Goal: Information Seeking & Learning: Learn about a topic

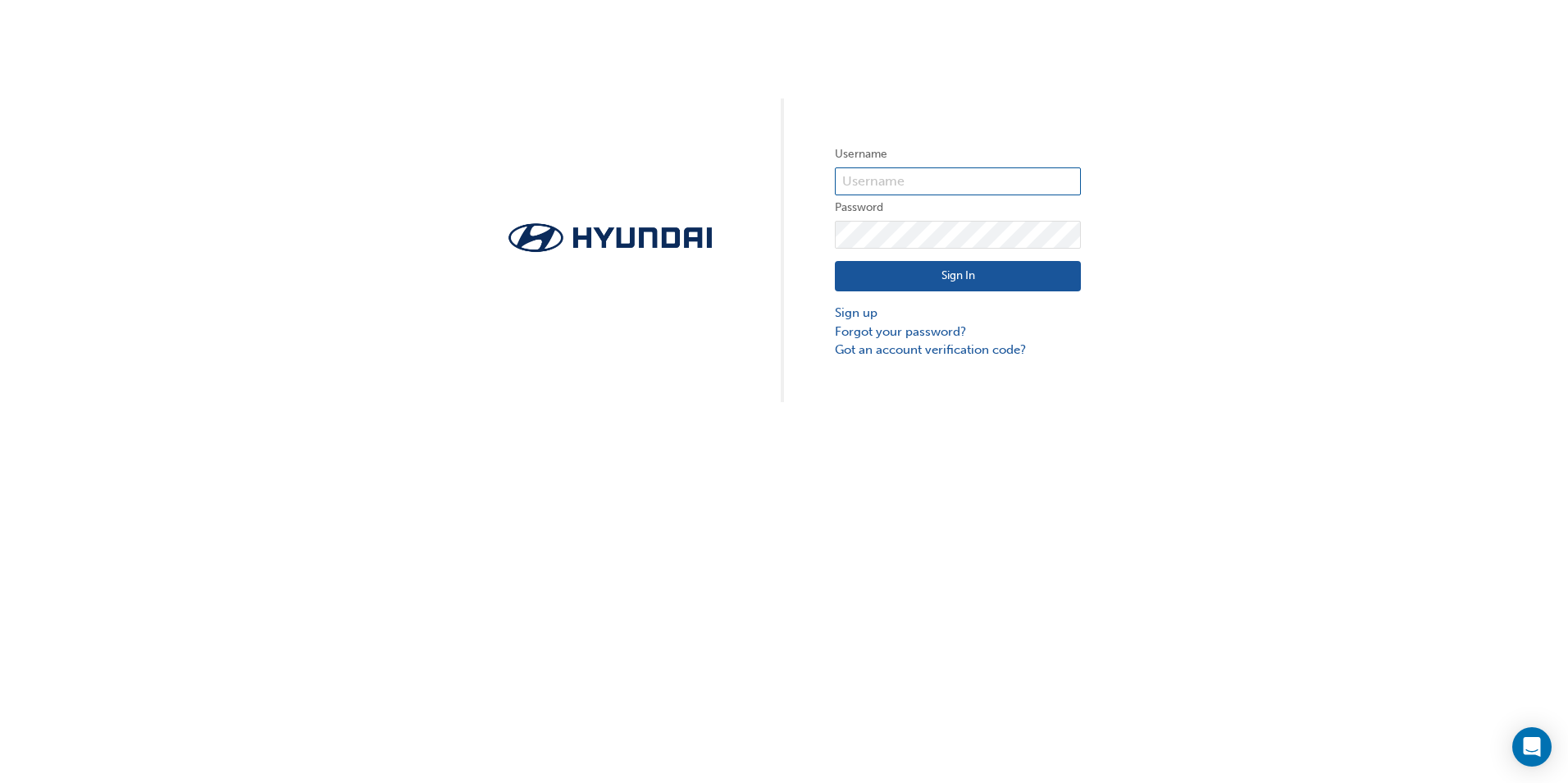
type input "36776"
click at [974, 276] on button "Sign In" at bounding box center [957, 276] width 246 height 31
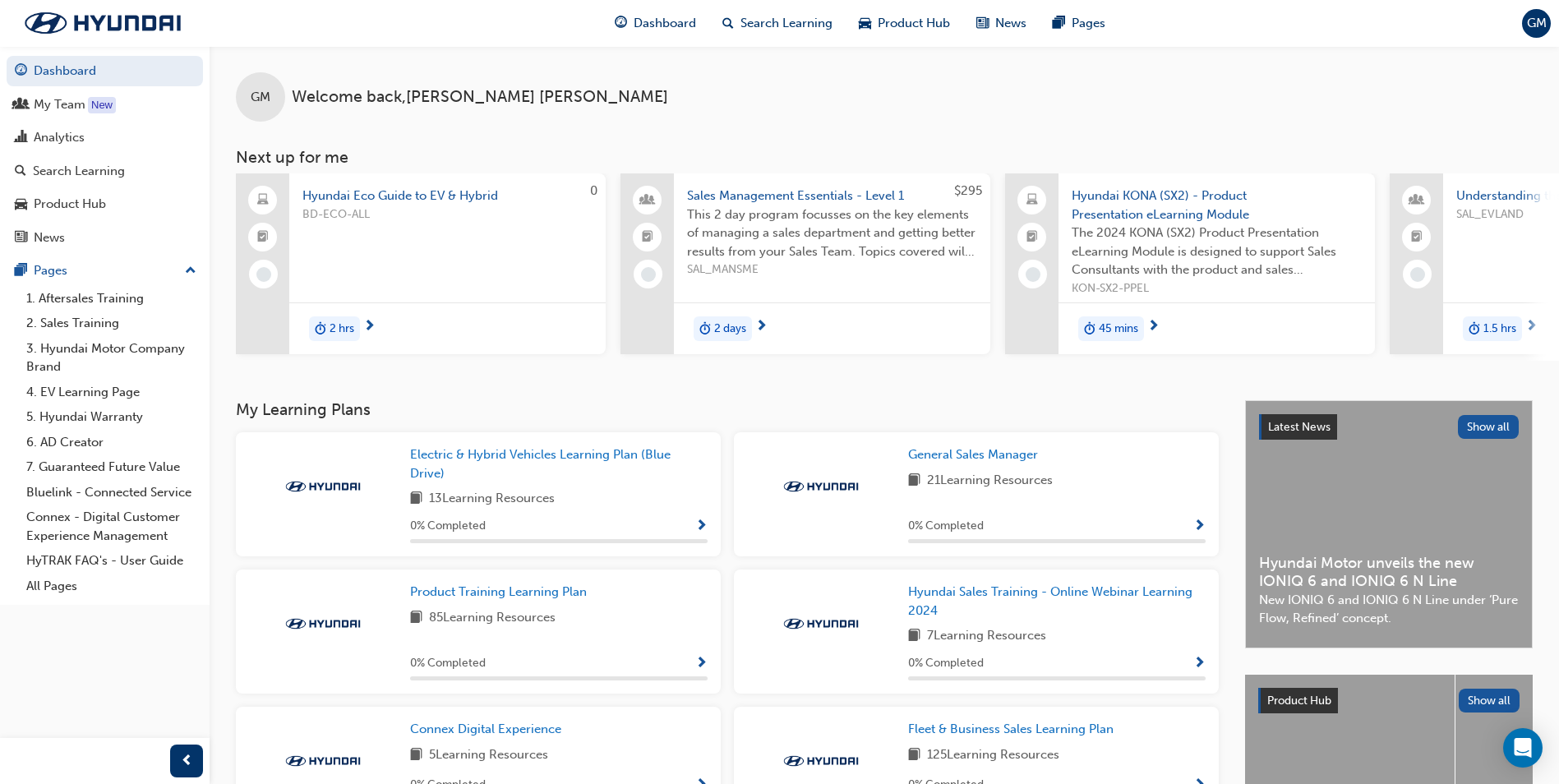
click at [1092, 400] on div "GM Welcome back , [PERSON_NAME] Next up for me 0 Hyundai Eco Guide to EV & Hybr…" at bounding box center [884, 222] width 1350 height 354
click at [995, 462] on span "General Sales Manager" at bounding box center [972, 454] width 130 height 15
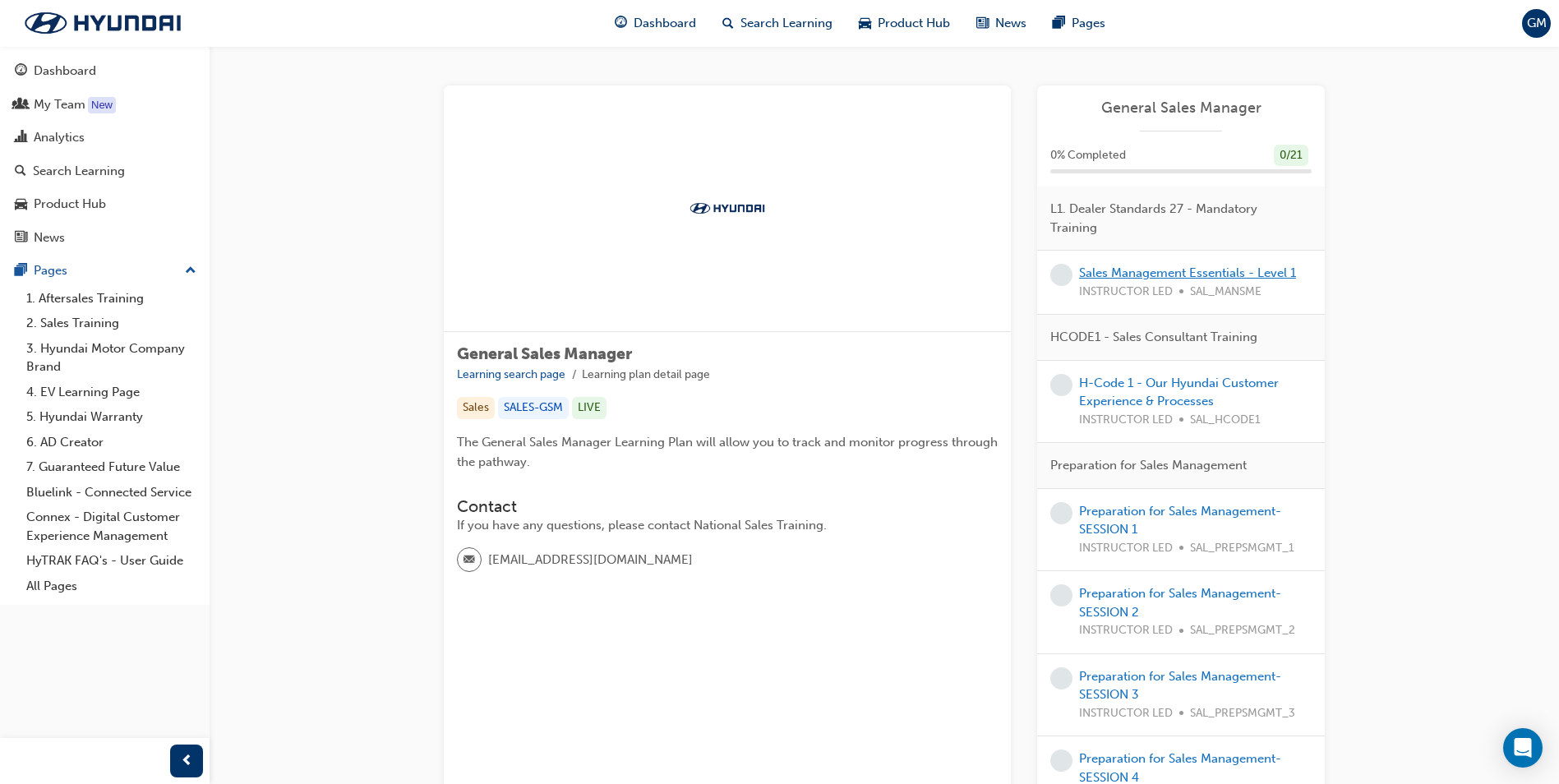
click at [1168, 276] on link "Sales Management Essentials - Level 1" at bounding box center [1188, 273] width 217 height 15
